Goal: Task Accomplishment & Management: Manage account settings

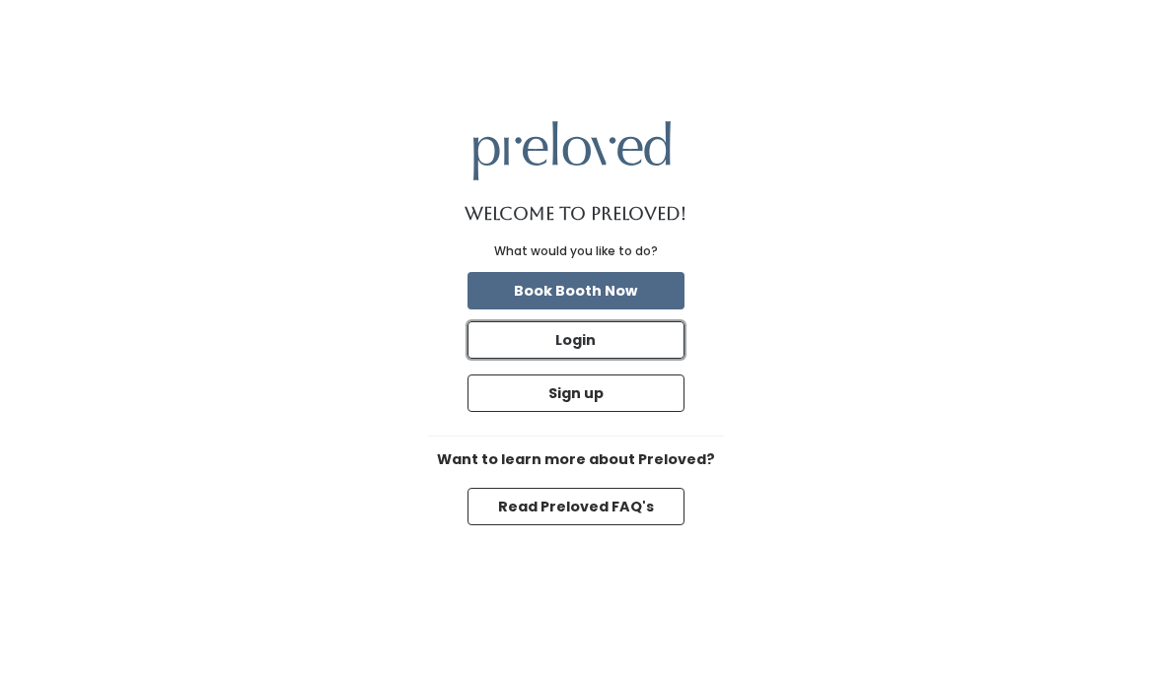
click at [626, 349] on button "Login" at bounding box center [575, 339] width 217 height 37
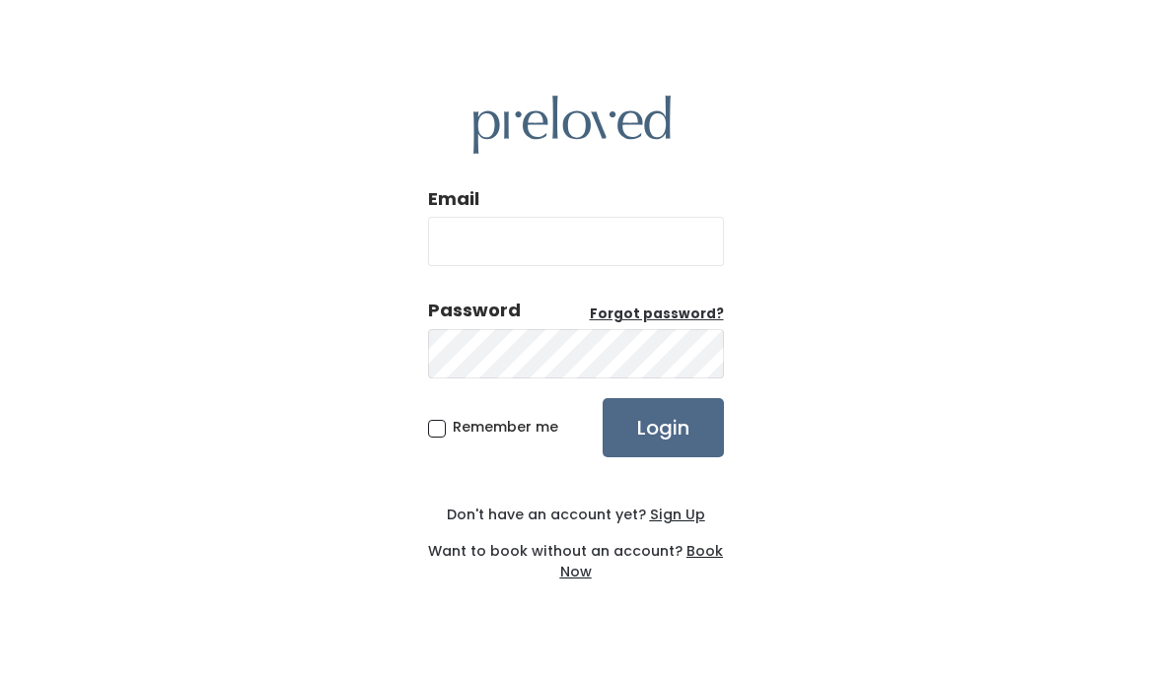
type input "[EMAIL_ADDRESS][DOMAIN_NAME]"
click at [630, 415] on input "Login" at bounding box center [662, 427] width 121 height 59
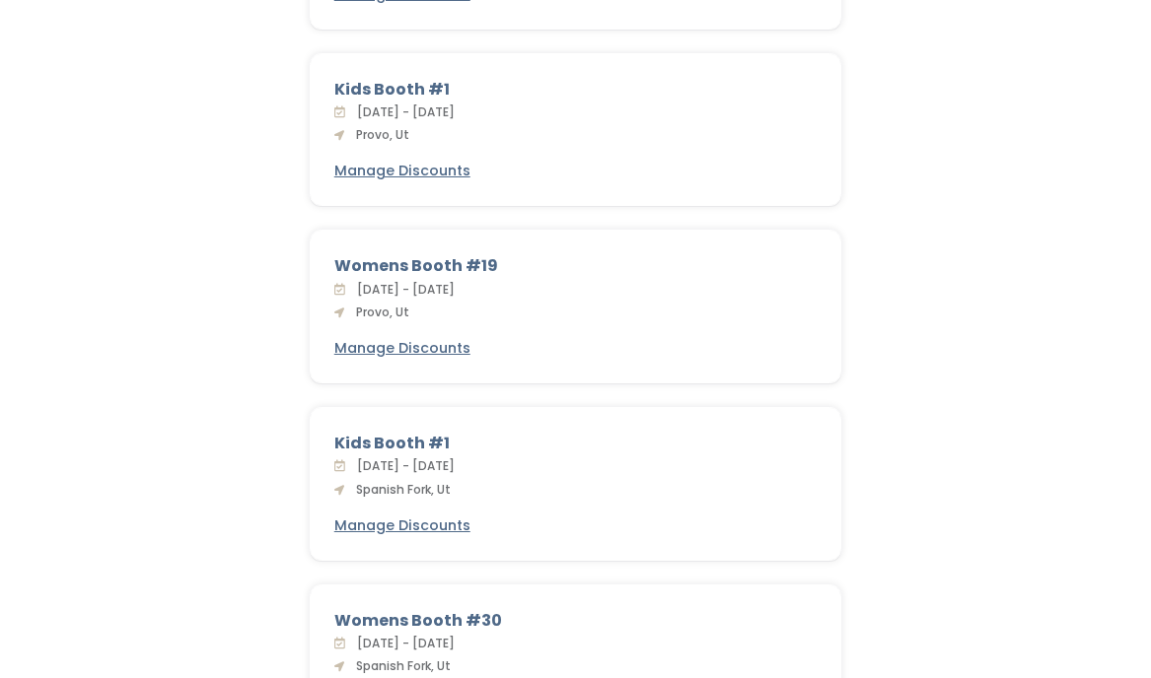
scroll to position [563, 0]
